Goal: Find specific page/section: Find specific page/section

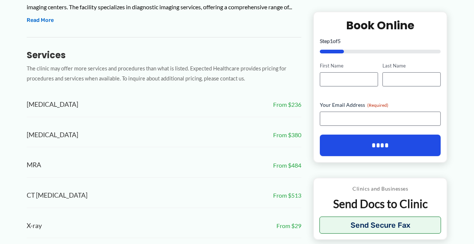
scroll to position [303, 0]
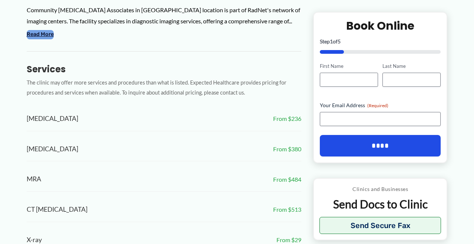
click at [51, 39] on button "Read More" at bounding box center [40, 34] width 27 height 9
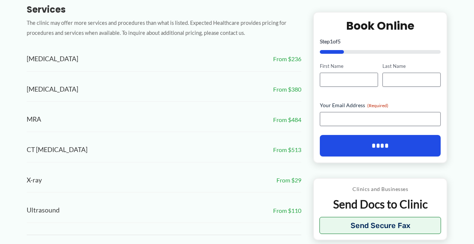
scroll to position [461, 0]
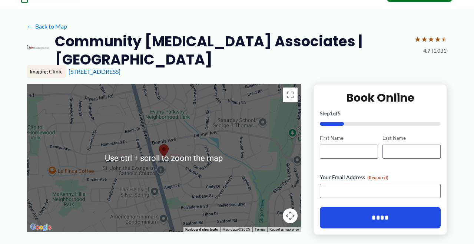
scroll to position [38, 0]
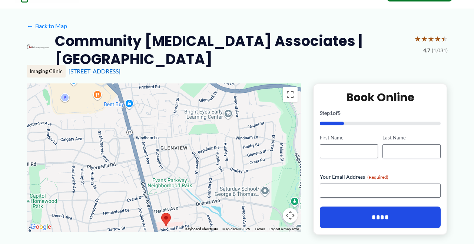
drag, startPoint x: 208, startPoint y: 122, endPoint x: 211, endPoint y: 193, distance: 70.1
click at [211, 193] on div at bounding box center [164, 157] width 275 height 148
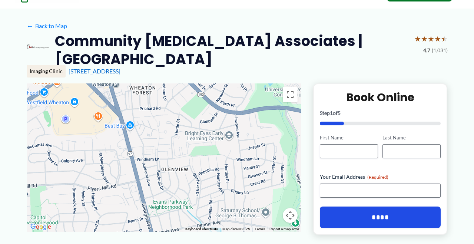
drag, startPoint x: 193, startPoint y: 90, endPoint x: 194, endPoint y: 112, distance: 22.3
click at [194, 112] on div at bounding box center [164, 157] width 275 height 148
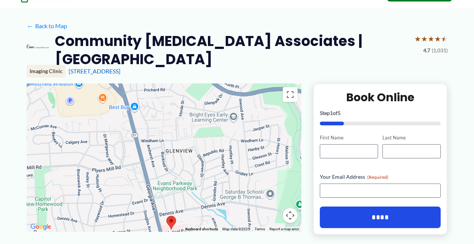
drag, startPoint x: 211, startPoint y: 134, endPoint x: 216, endPoint y: 113, distance: 20.8
click at [216, 113] on div at bounding box center [164, 157] width 275 height 148
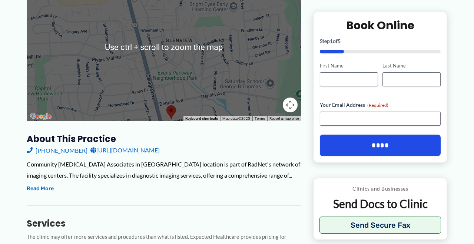
scroll to position [151, 0]
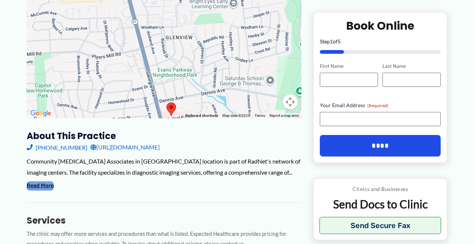
click at [39, 190] on button "Read More" at bounding box center [40, 185] width 27 height 9
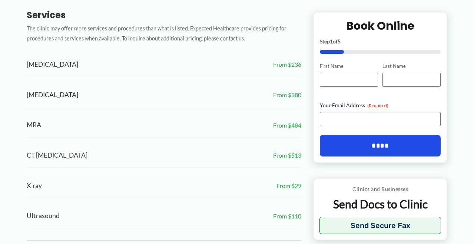
scroll to position [492, 0]
